Goal: Task Accomplishment & Management: Manage account settings

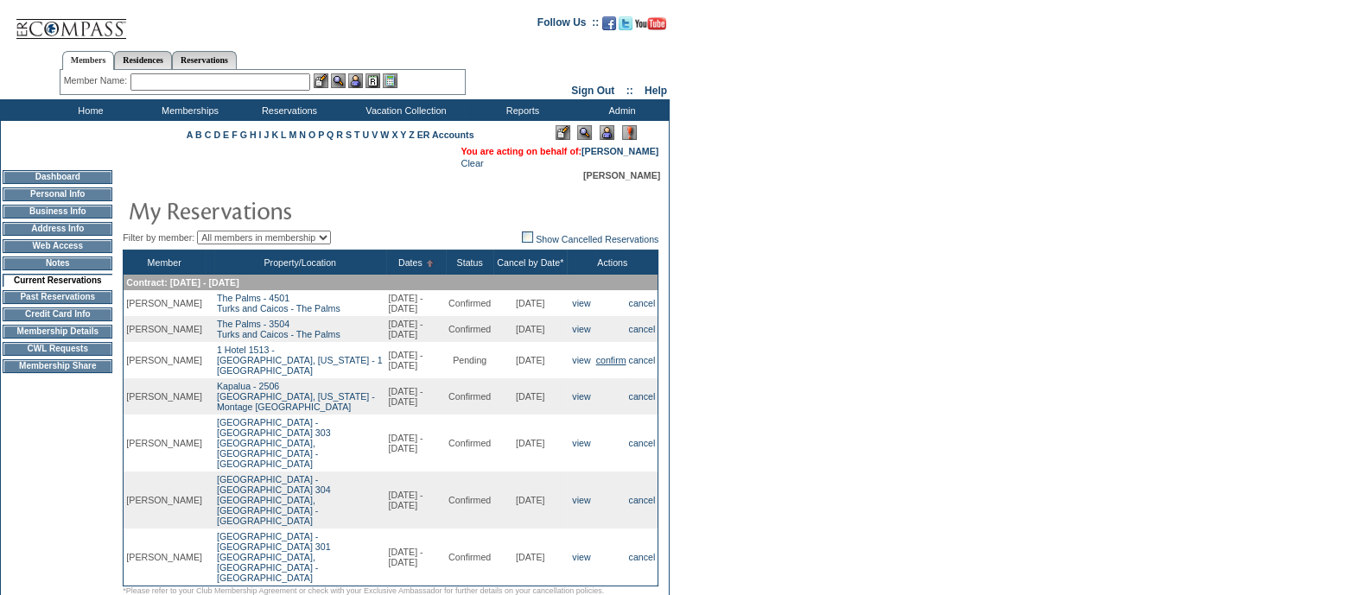
click at [596, 366] on link "confirm" at bounding box center [611, 360] width 30 height 10
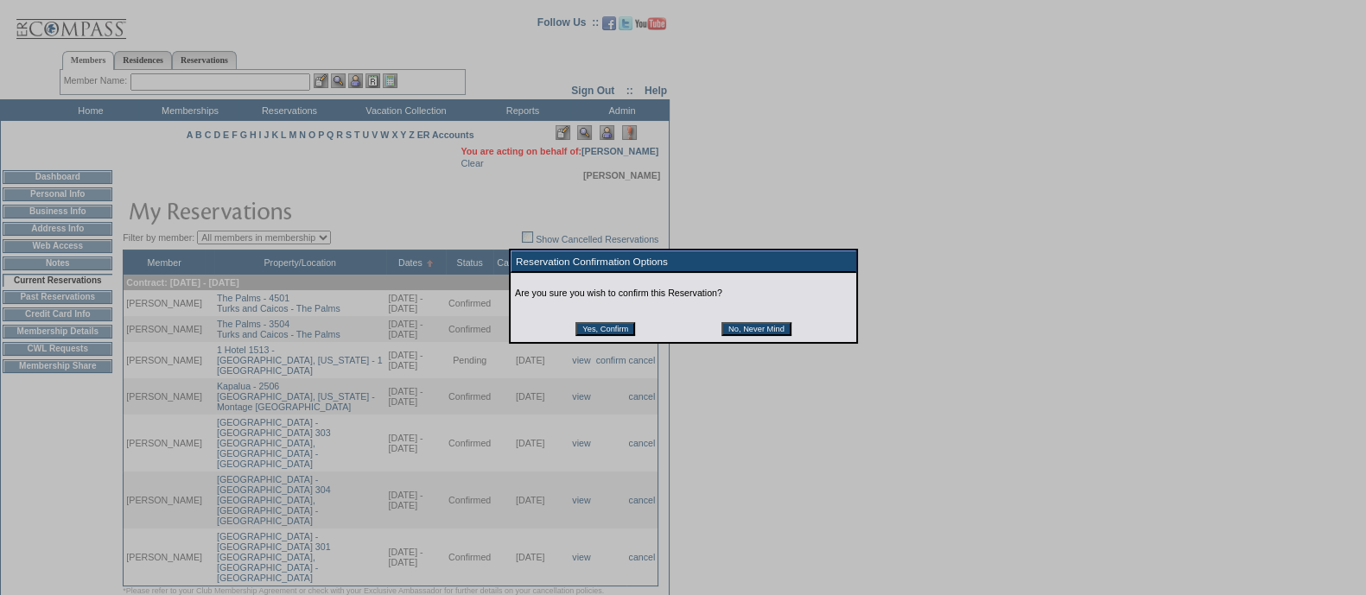
click at [589, 334] on input "Yes, Confirm" at bounding box center [606, 329] width 60 height 14
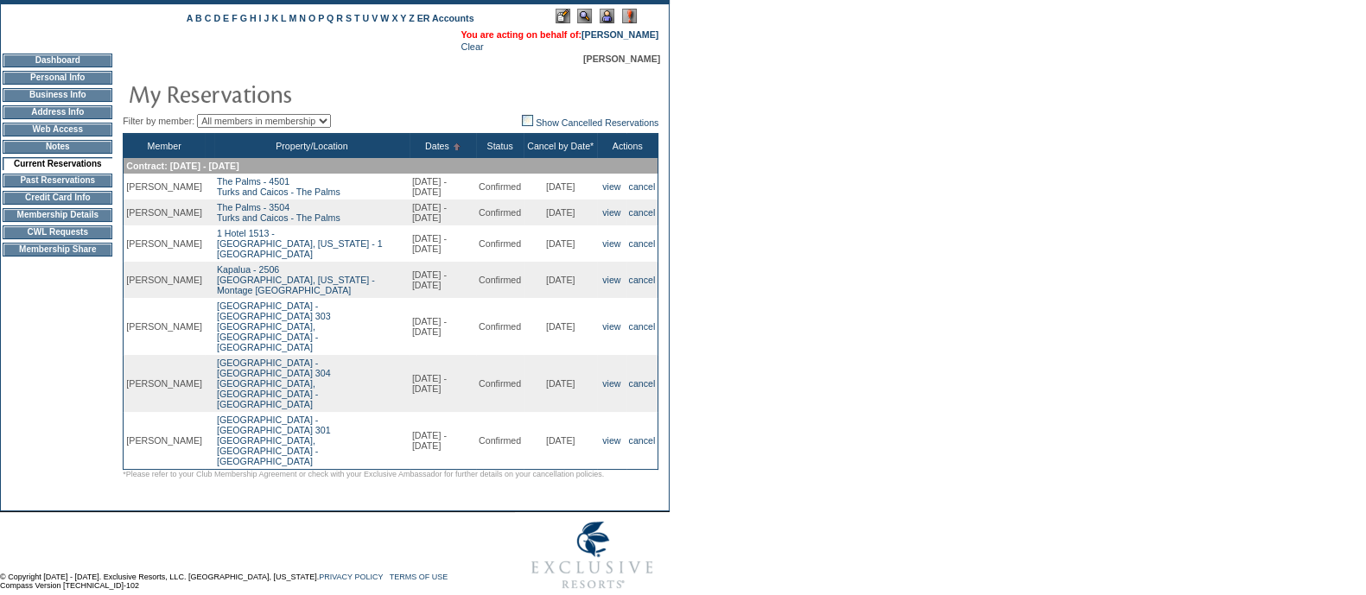
scroll to position [122, 0]
